Goal: Task Accomplishment & Management: Use online tool/utility

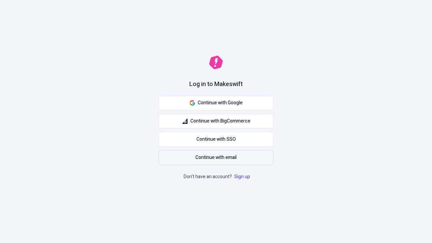
click at [216, 158] on span "Continue with email" at bounding box center [216, 157] width 41 height 7
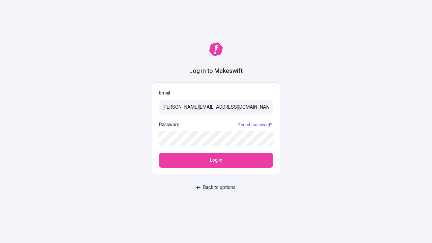
type input "[PERSON_NAME][EMAIL_ADDRESS][DOMAIN_NAME]"
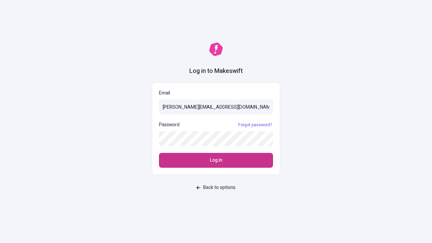
click at [216, 160] on span "Log in" at bounding box center [216, 160] width 12 height 7
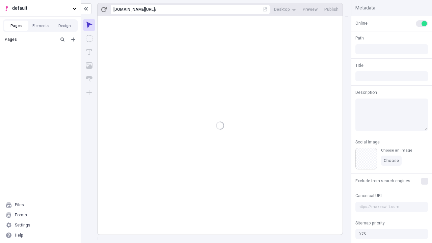
type input "/deep-link-tenuis"
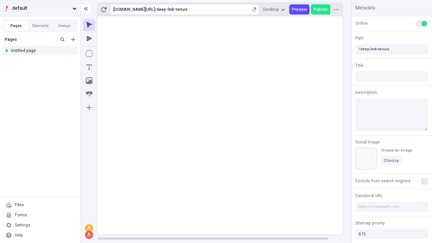
click at [40, 8] on span "default" at bounding box center [41, 8] width 58 height 7
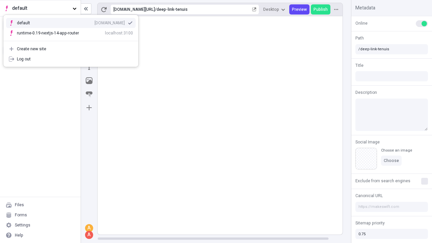
click at [95, 22] on div "[DOMAIN_NAME]" at bounding box center [110, 22] width 30 height 5
click at [73, 40] on icon "Add new" at bounding box center [73, 39] width 4 height 4
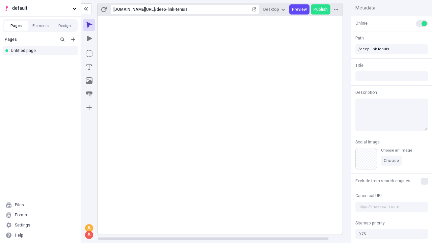
click at [42, 61] on div "Blank page" at bounding box center [42, 62] width 65 height 10
type input "/page"
